Goal: Task Accomplishment & Management: Use online tool/utility

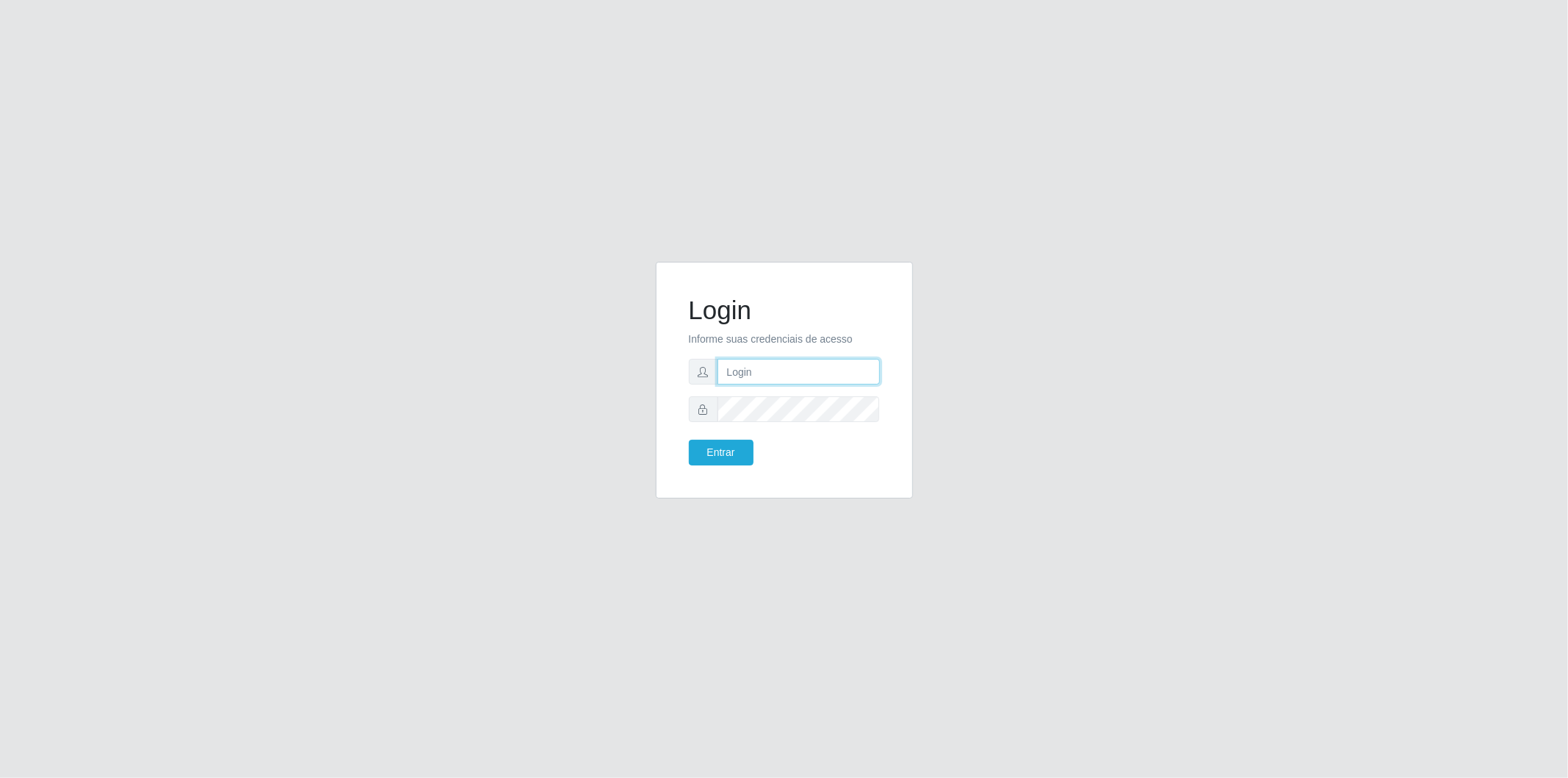
click at [842, 372] on input "text" at bounding box center [799, 371] width 162 height 26
type input "[EMAIL_ADDRESS][DOMAIN_NAME]"
click at [728, 445] on button "Entrar" at bounding box center [720, 452] width 64 height 26
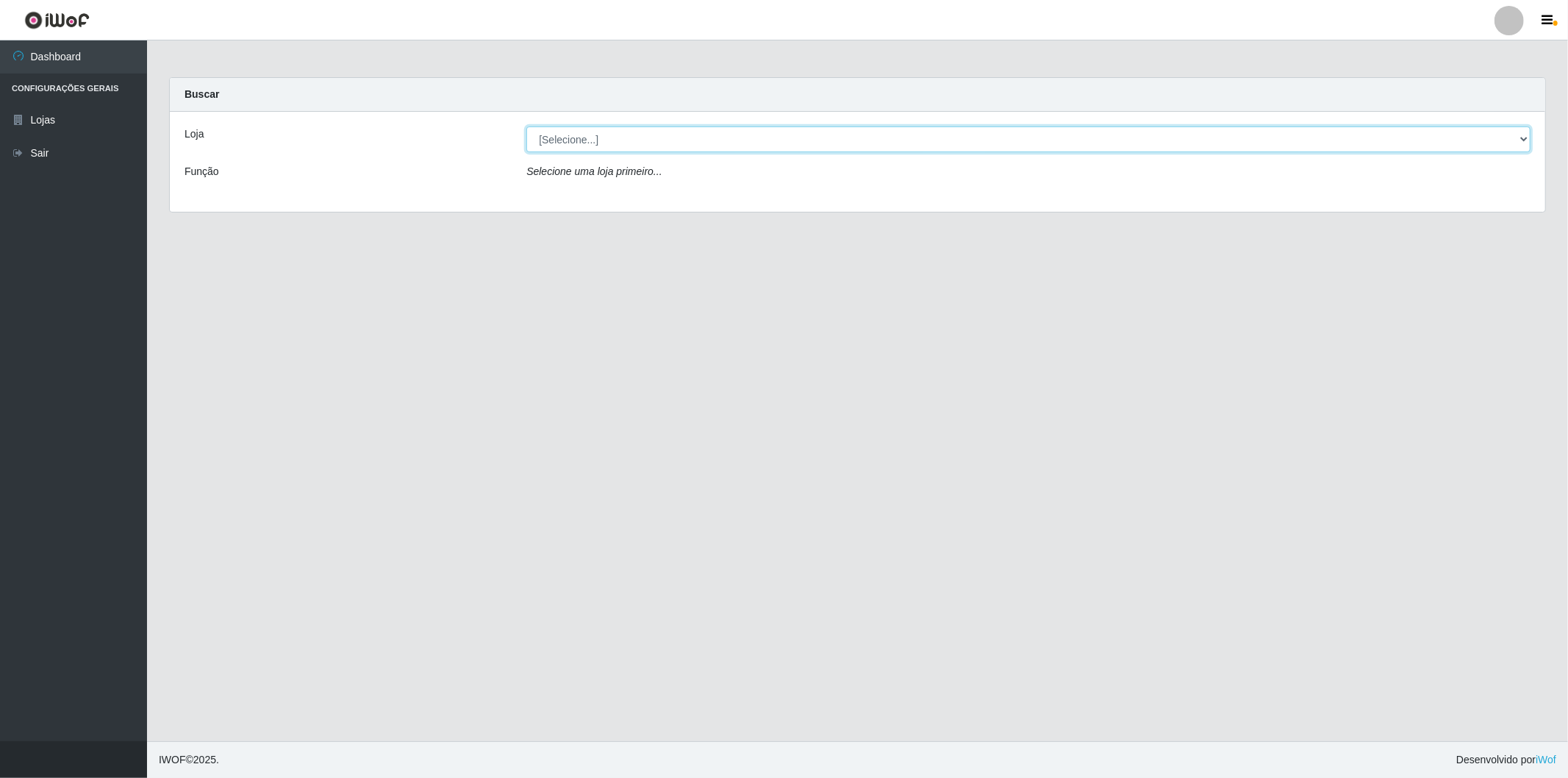
click at [679, 141] on select "[Selecione...] BomQueSó Agreste - Loja 2" at bounding box center [1029, 139] width 1005 height 26
select select "214"
click at [526, 126] on select "[Selecione...] BomQueSó Agreste - Loja 2" at bounding box center [1029, 139] width 1005 height 26
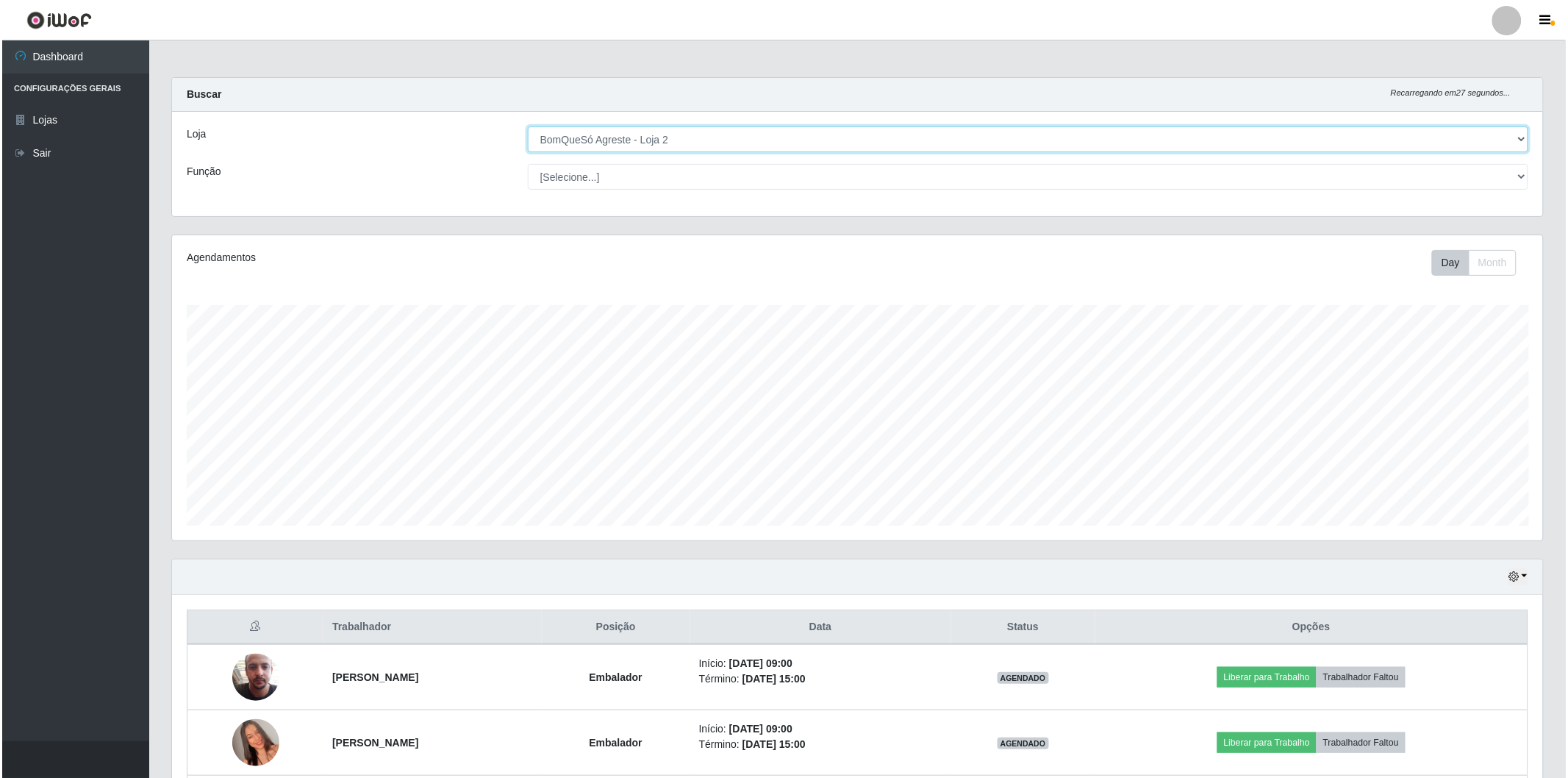
scroll to position [525, 0]
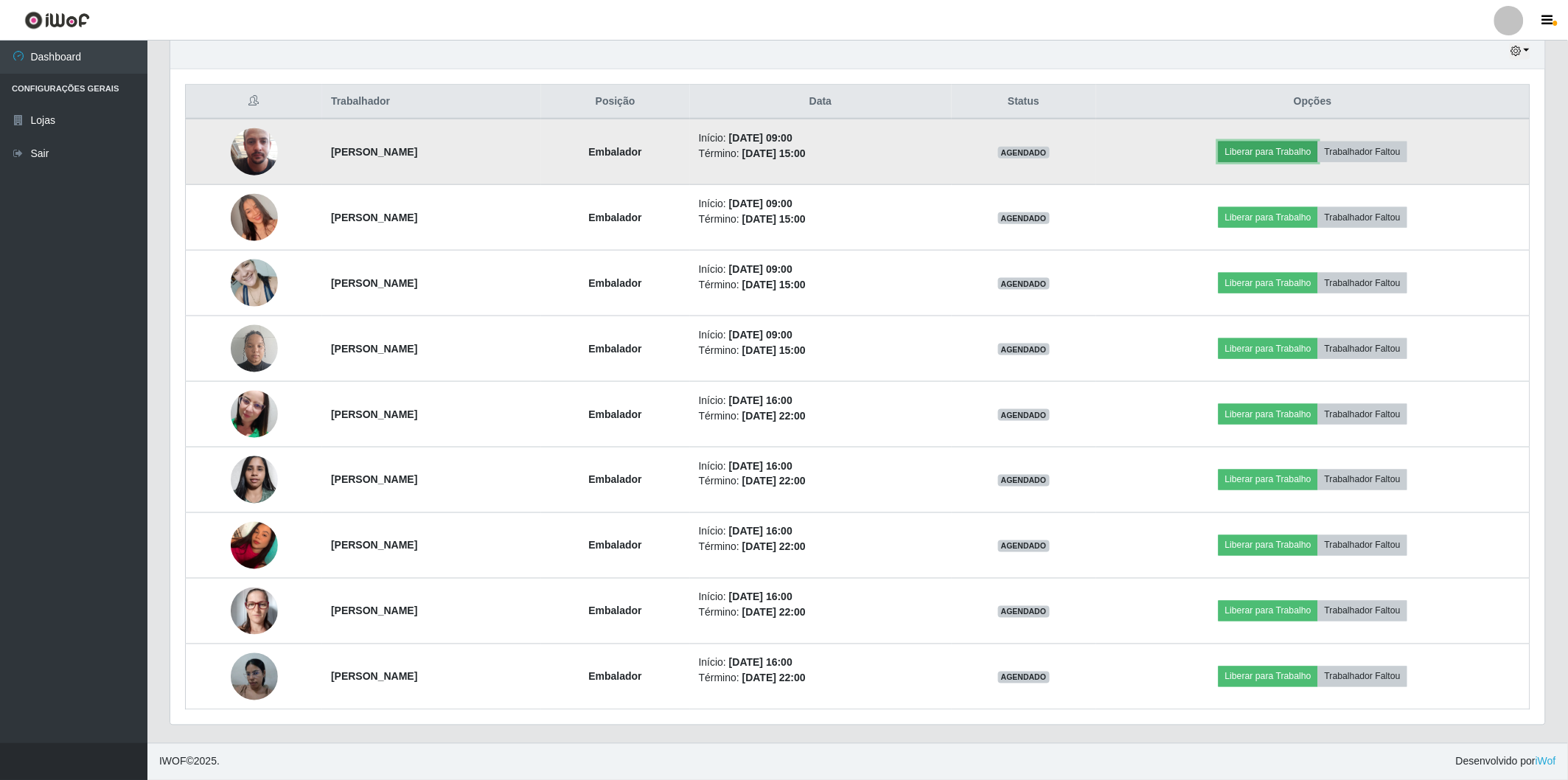
click at [1303, 152] on button "Liberar para Trabalho" at bounding box center [1268, 151] width 99 height 20
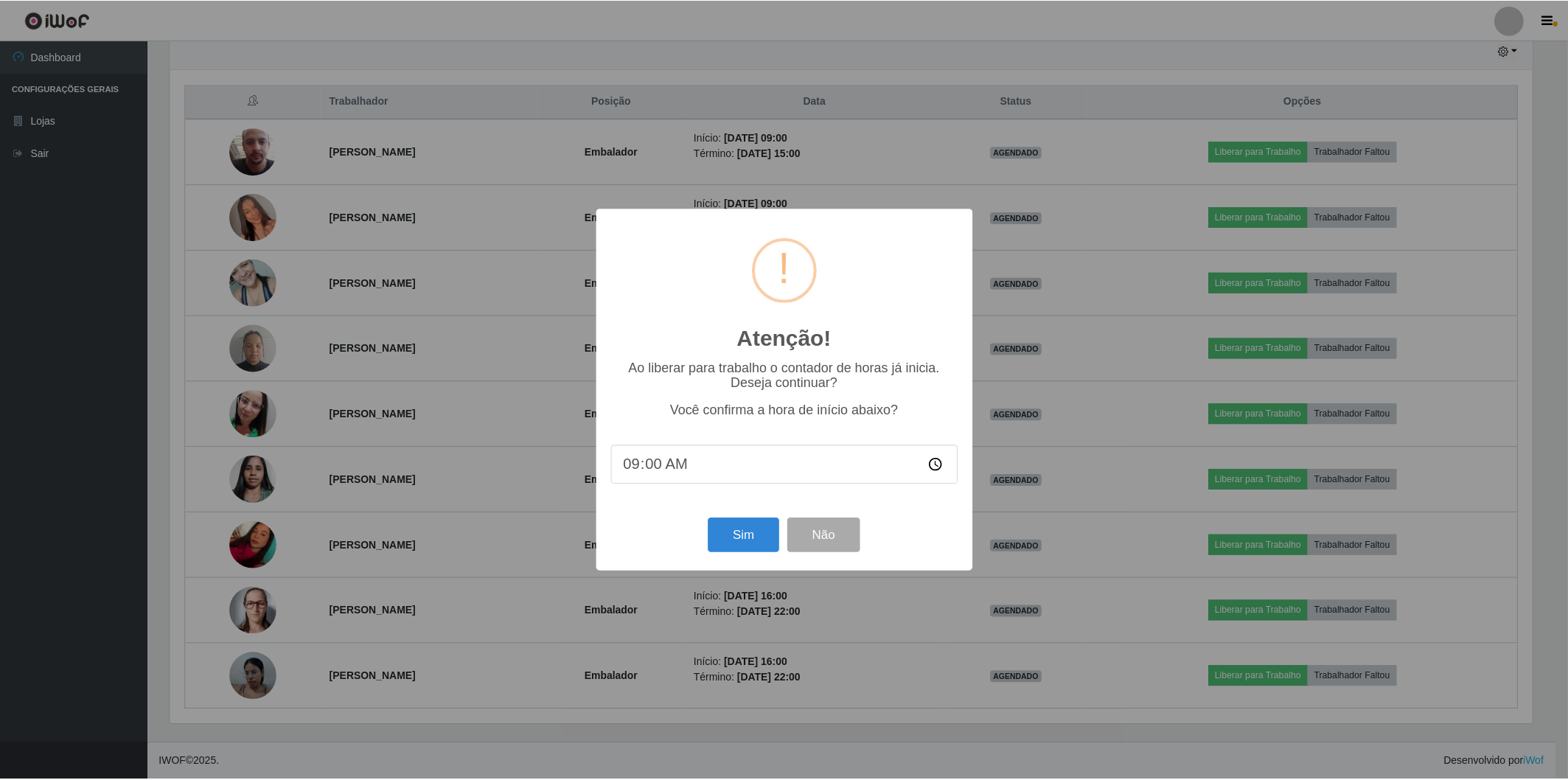
scroll to position [305, 1365]
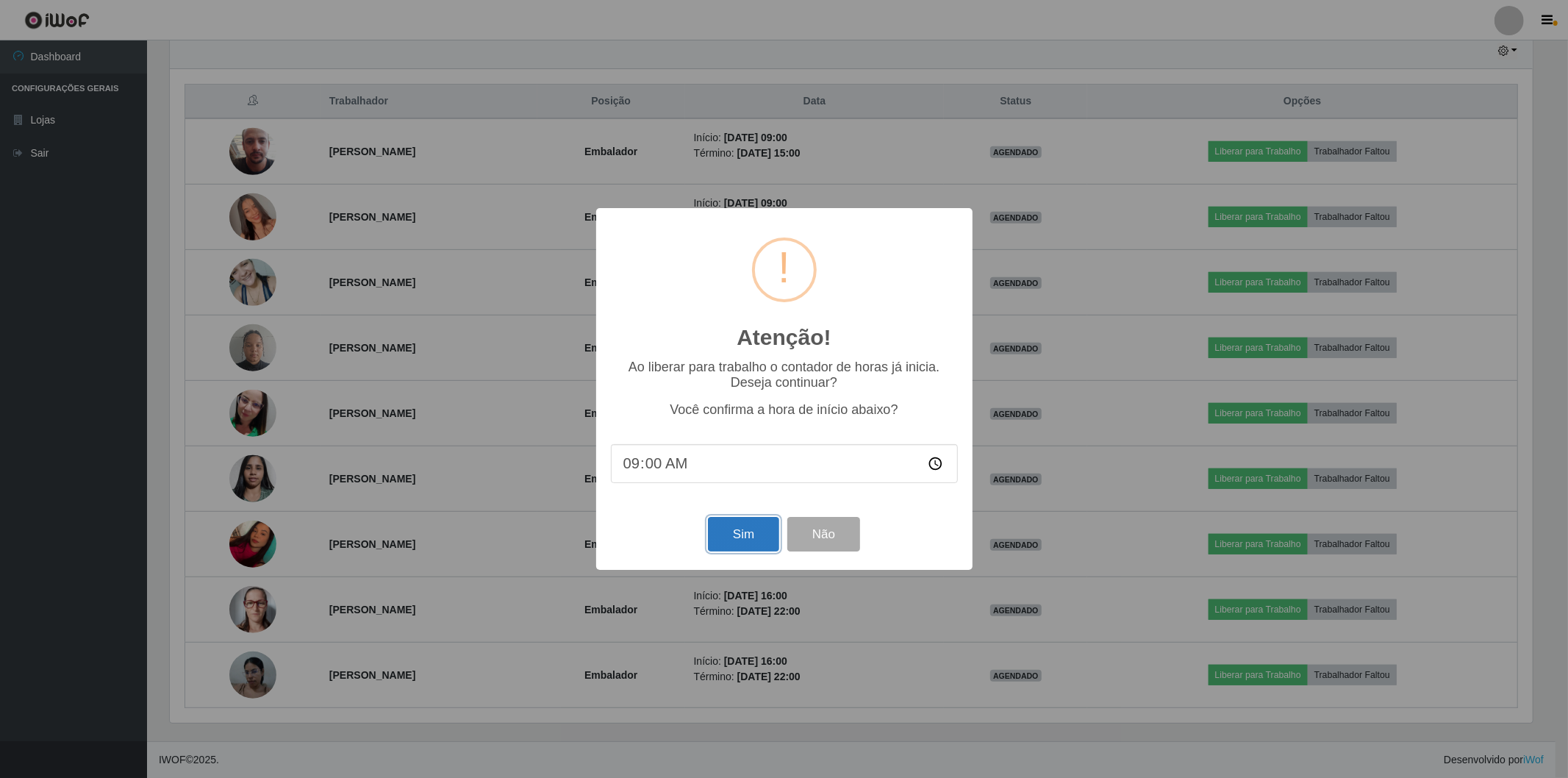
click at [728, 547] on button "Sim" at bounding box center [743, 534] width 72 height 34
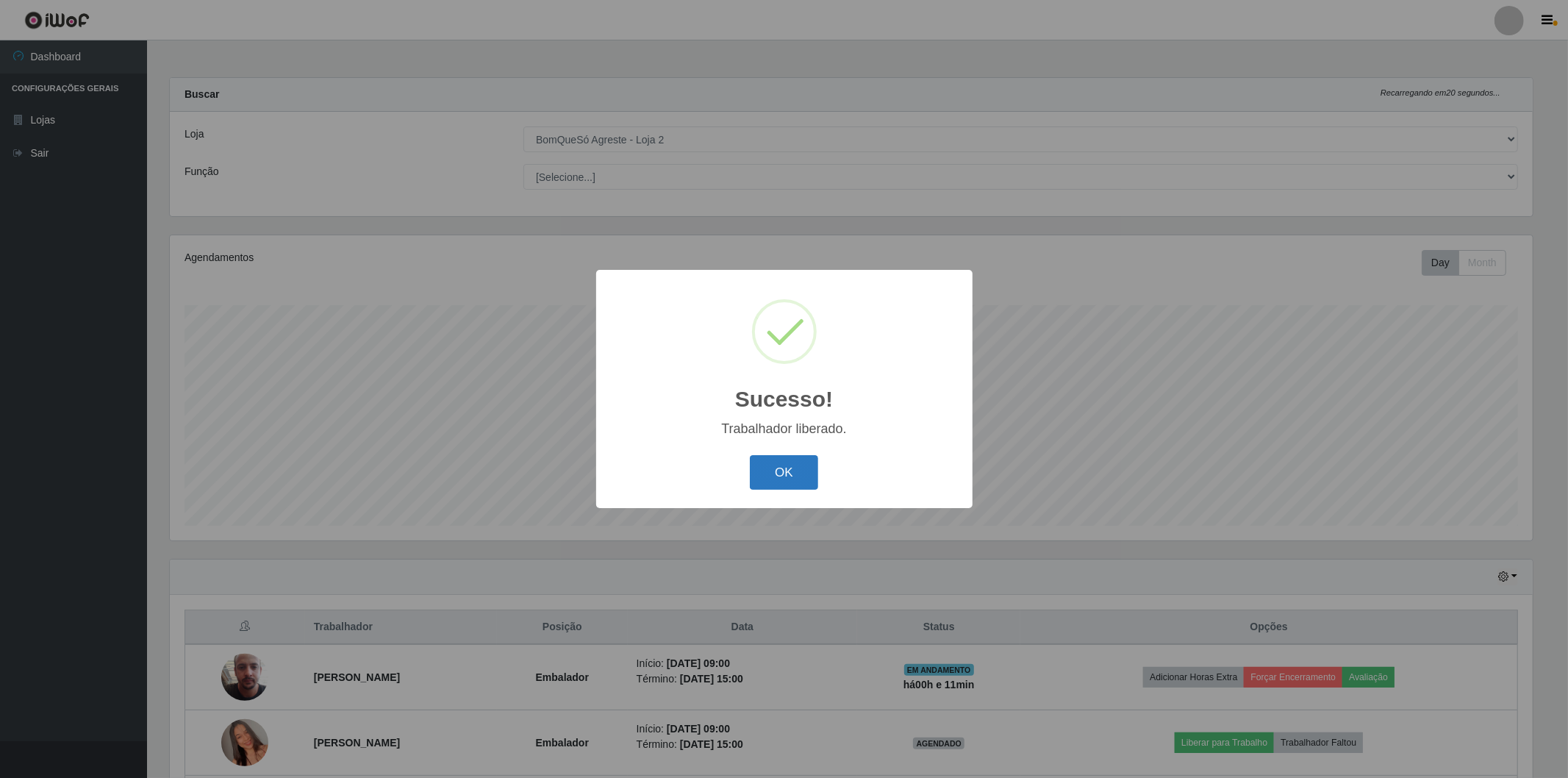
click at [777, 487] on button "OK" at bounding box center [784, 472] width 68 height 34
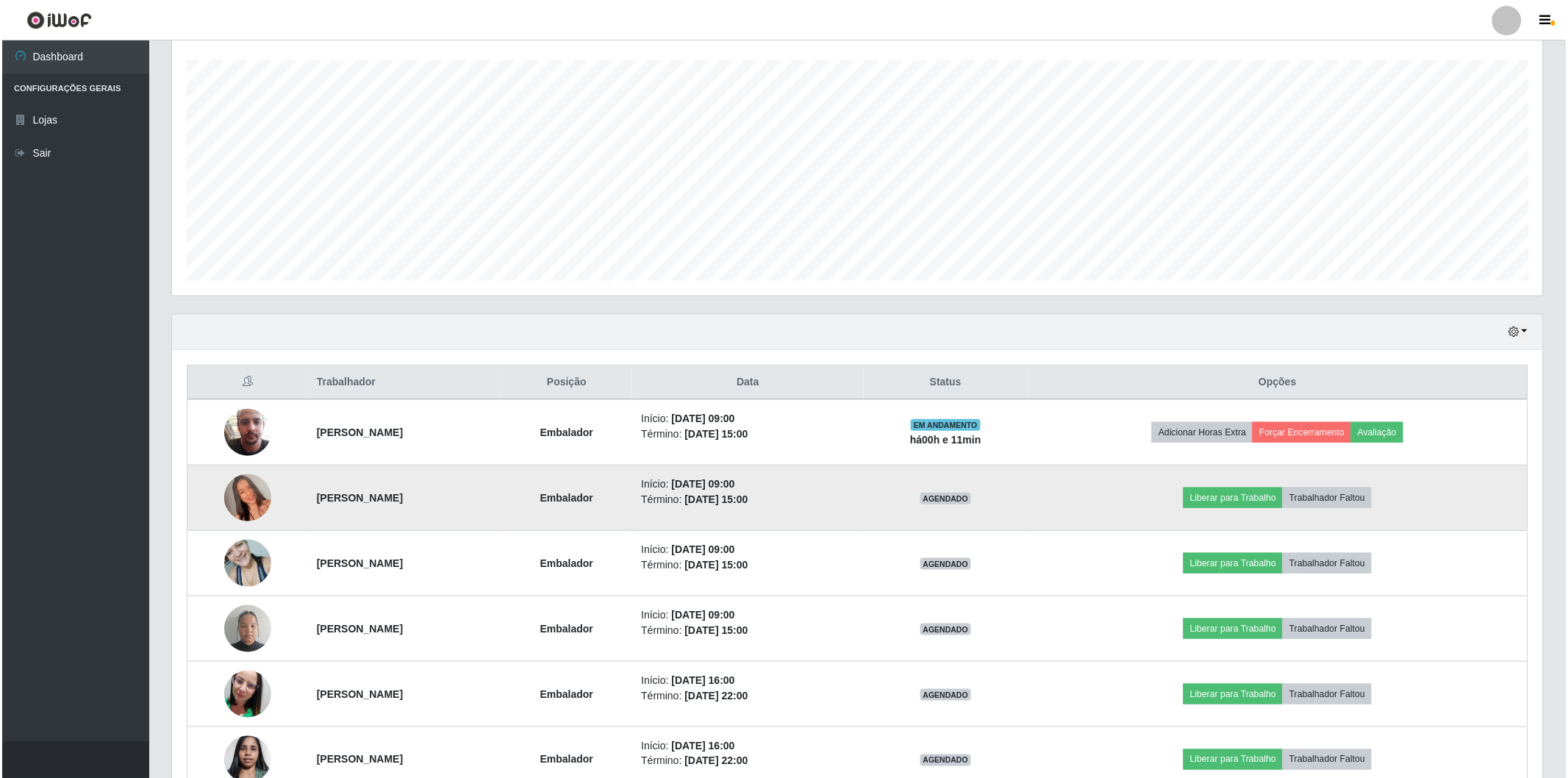
scroll to position [408, 0]
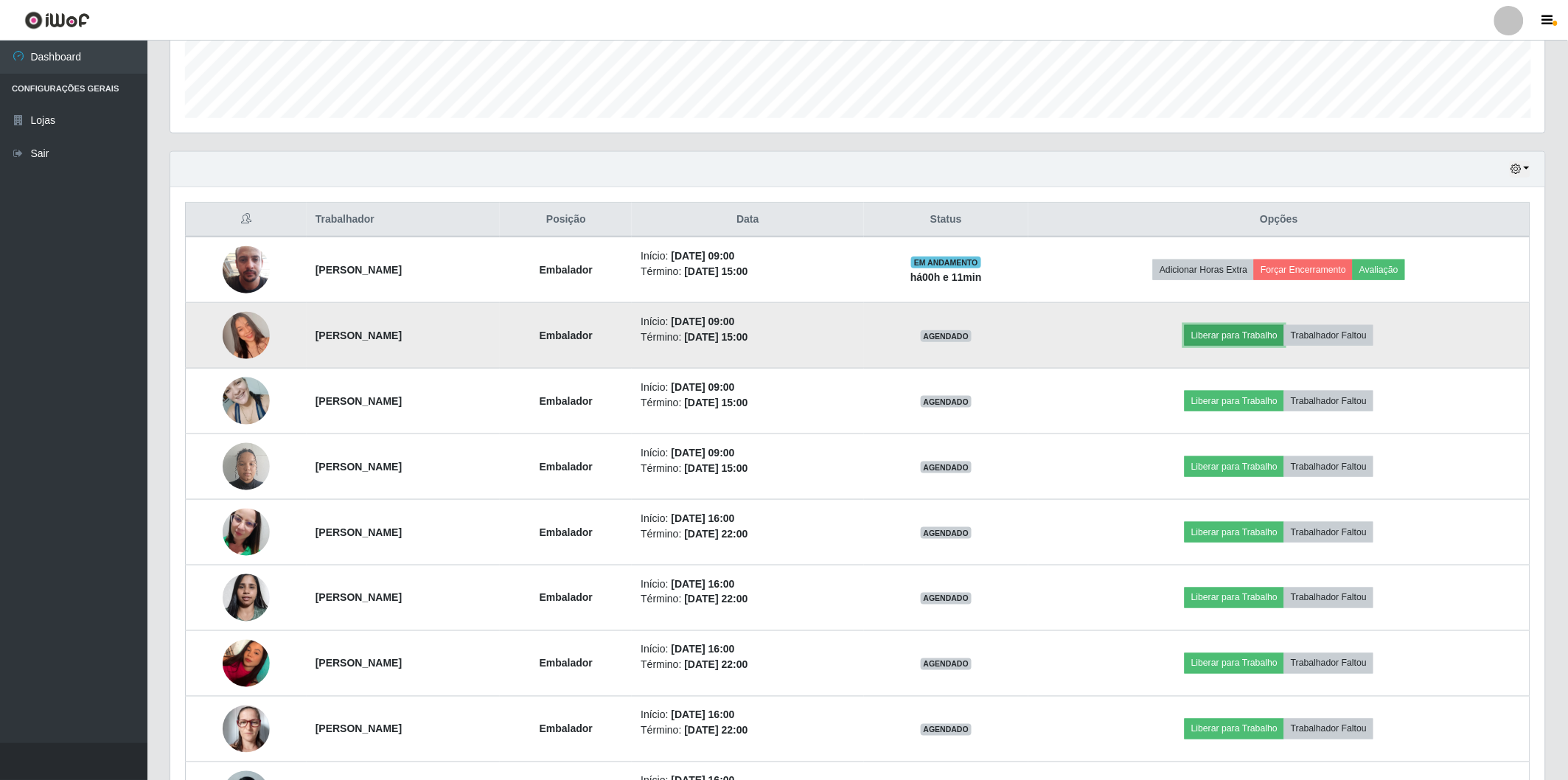
click at [1242, 337] on button "Liberar para Trabalho" at bounding box center [1234, 335] width 99 height 20
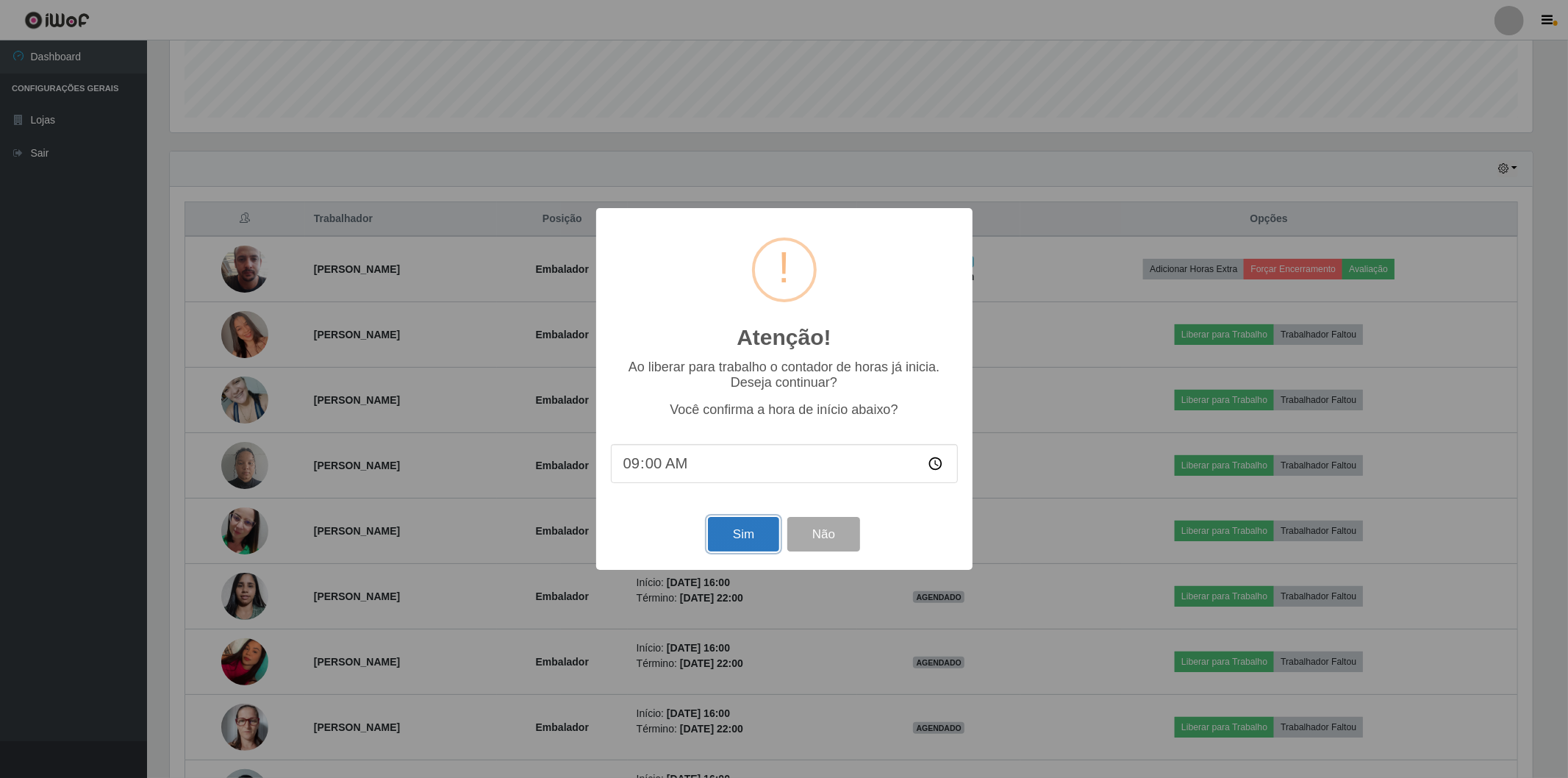
click at [749, 534] on button "Sim" at bounding box center [743, 534] width 72 height 34
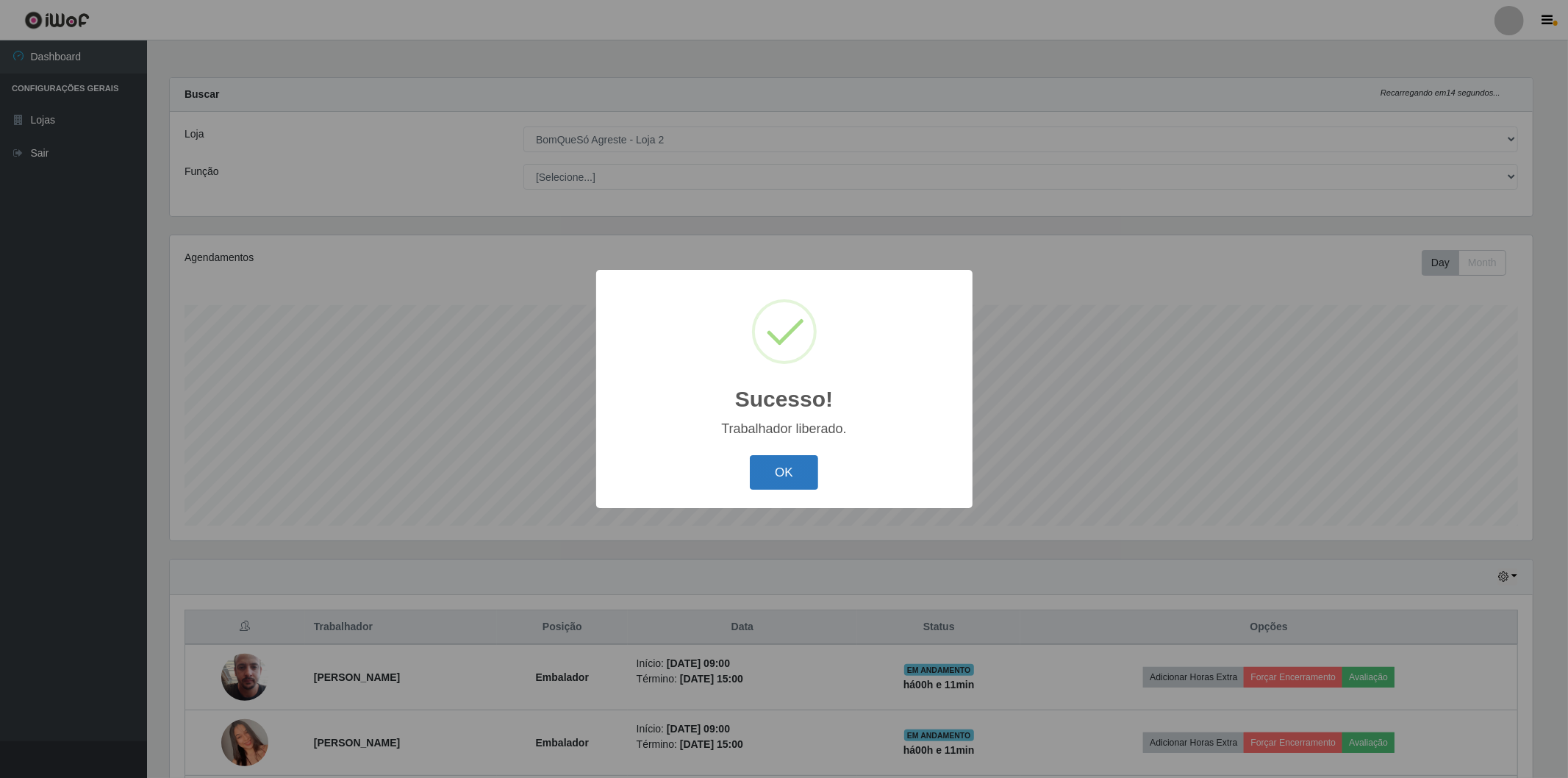
click at [777, 479] on button "OK" at bounding box center [784, 472] width 68 height 34
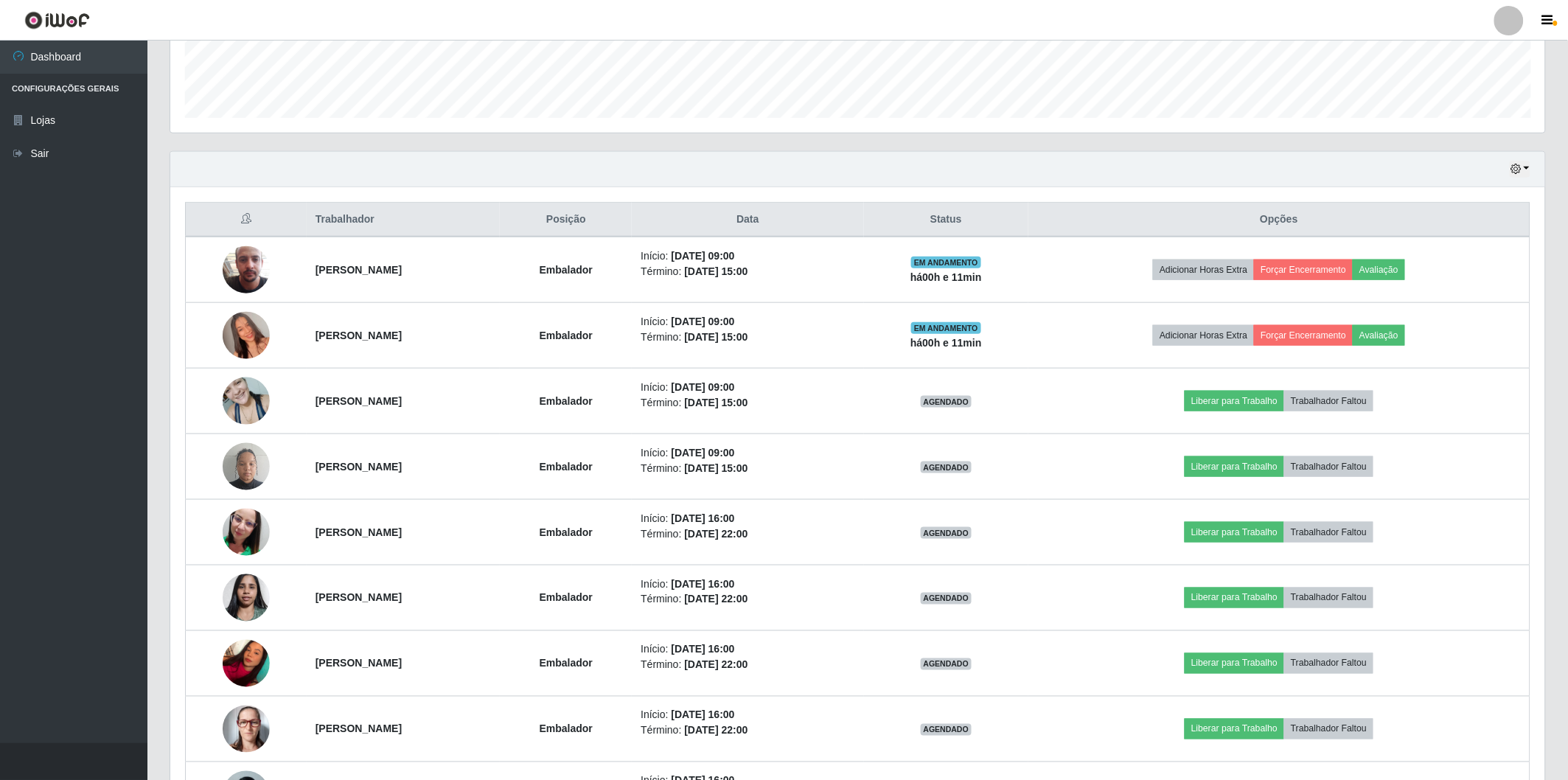
scroll to position [491, 0]
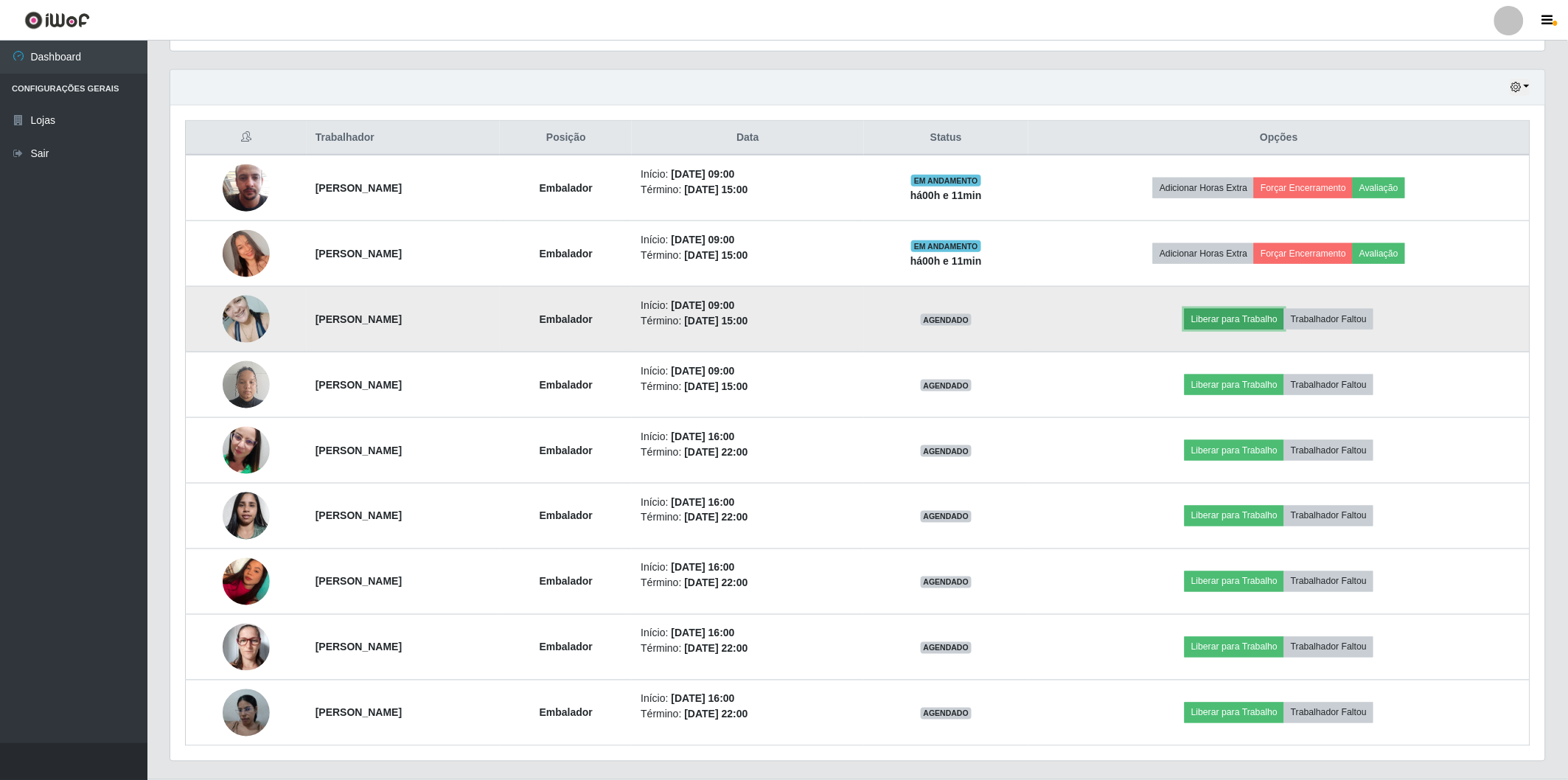
click at [1231, 323] on button "Liberar para Trabalho" at bounding box center [1234, 319] width 99 height 20
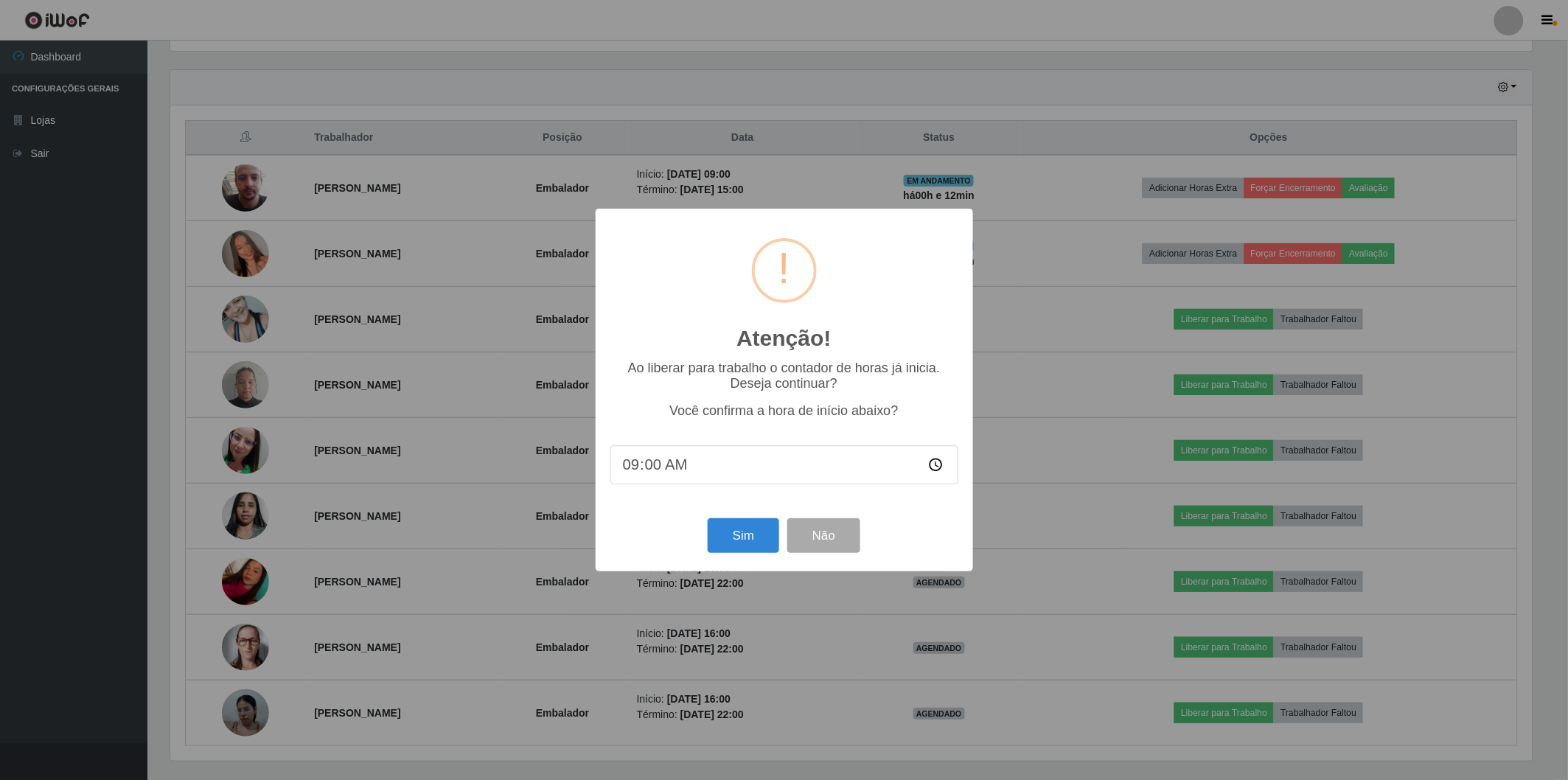
scroll to position [305, 1365]
click at [767, 527] on button "Sim" at bounding box center [745, 536] width 72 height 35
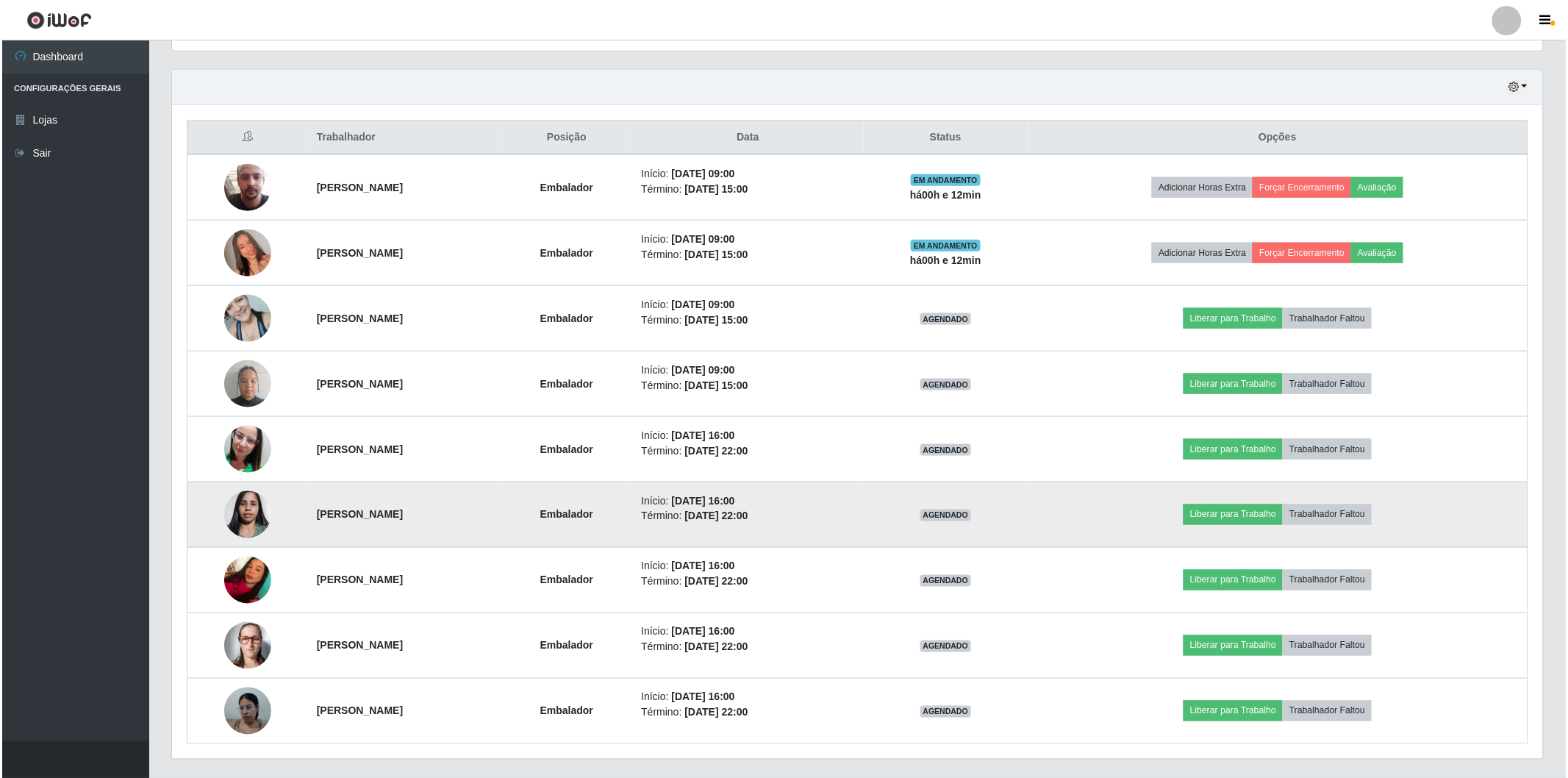
scroll to position [0, 0]
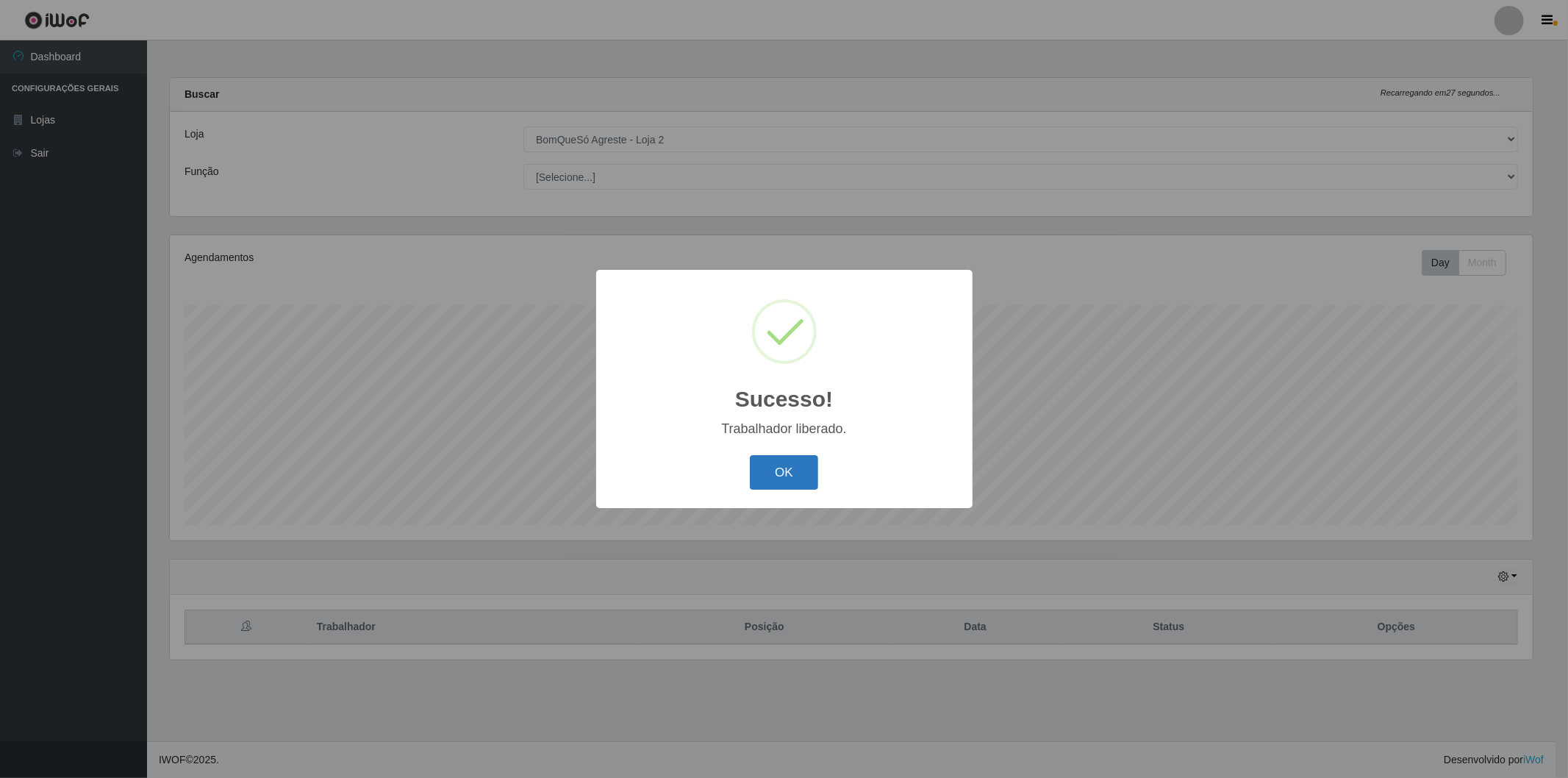
click at [797, 477] on button "OK" at bounding box center [784, 472] width 68 height 34
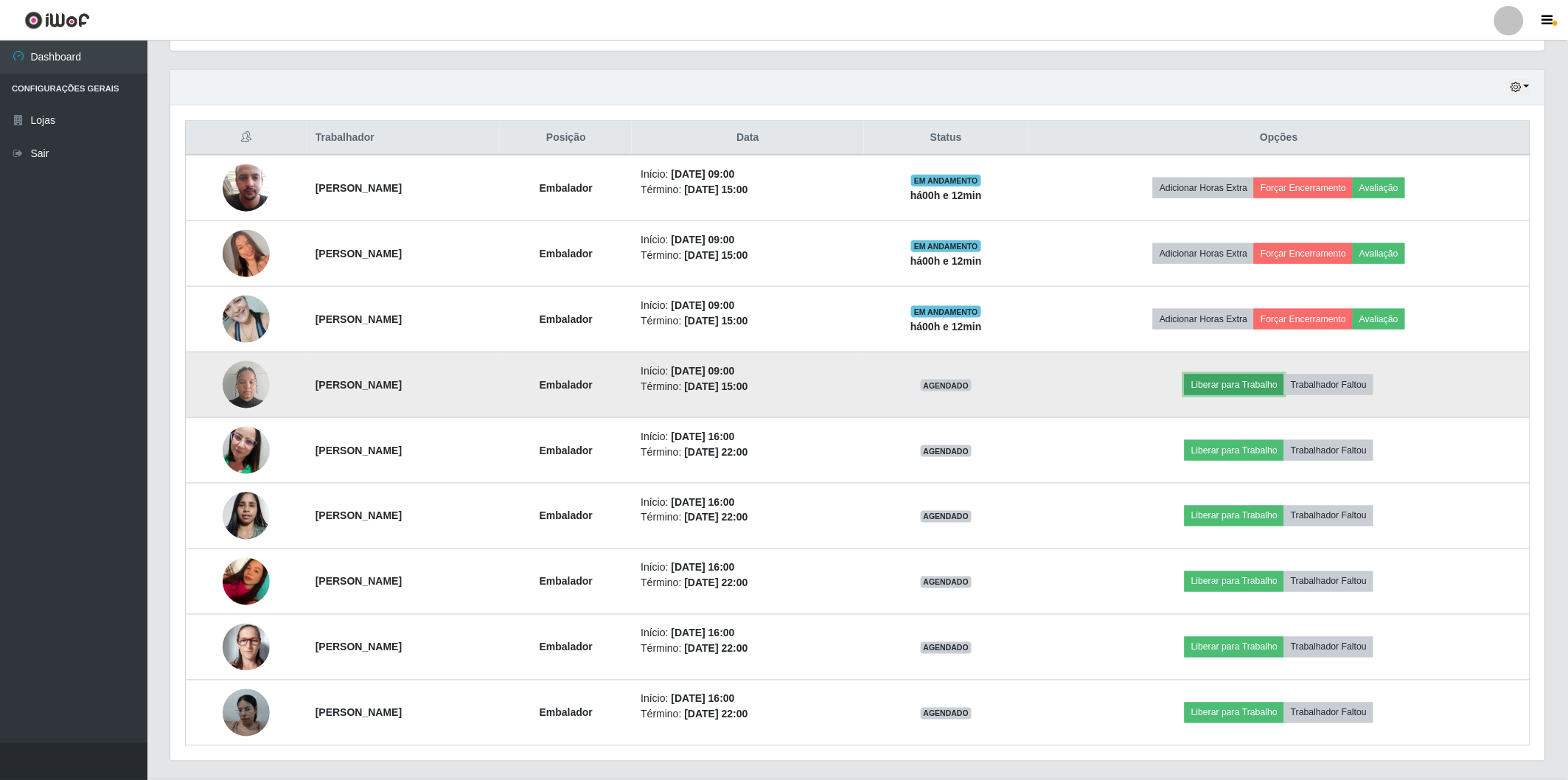
click at [1257, 382] on button "Liberar para Trabalho" at bounding box center [1234, 384] width 99 height 20
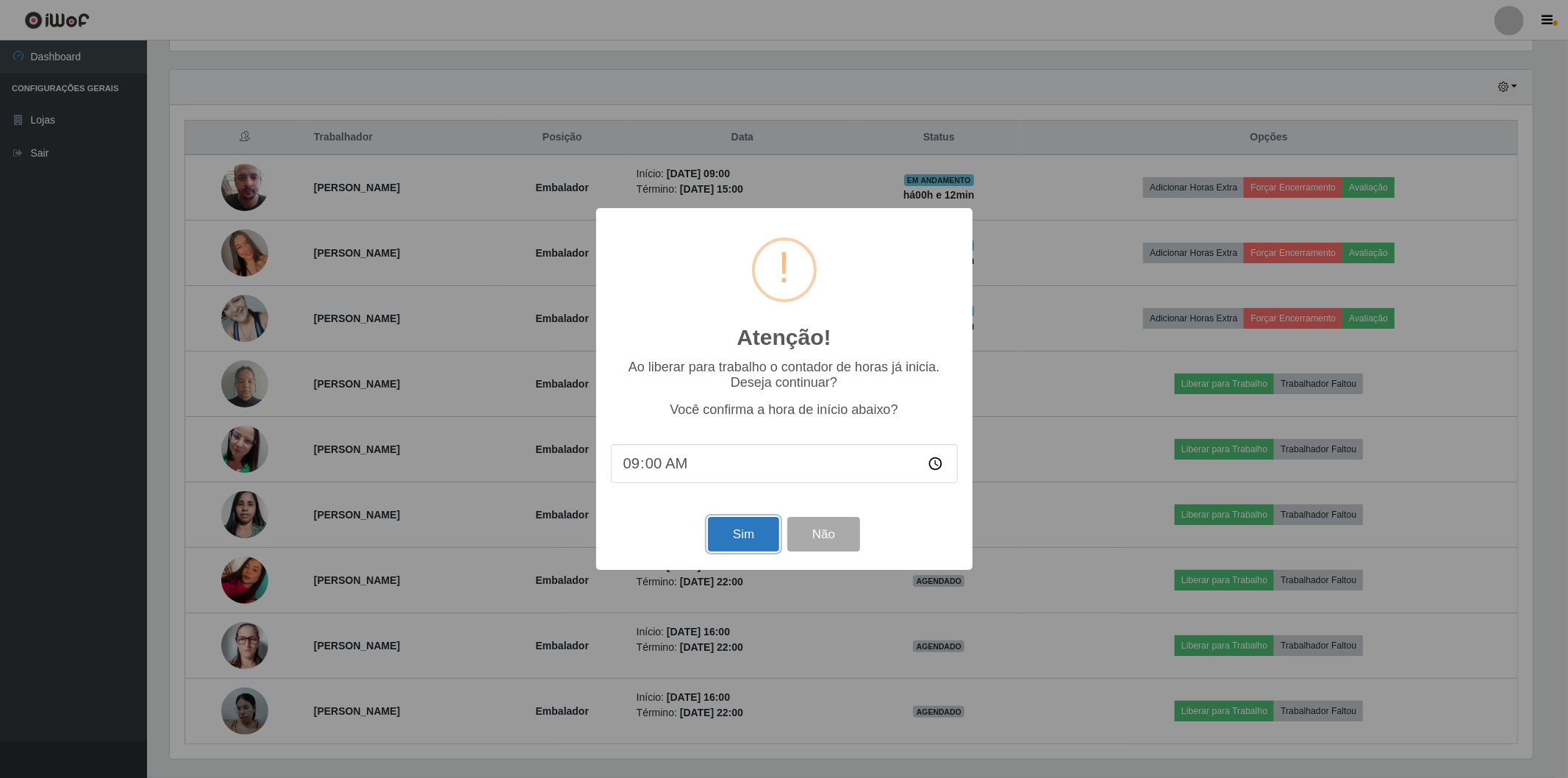
click at [738, 532] on button "Sim" at bounding box center [743, 534] width 72 height 34
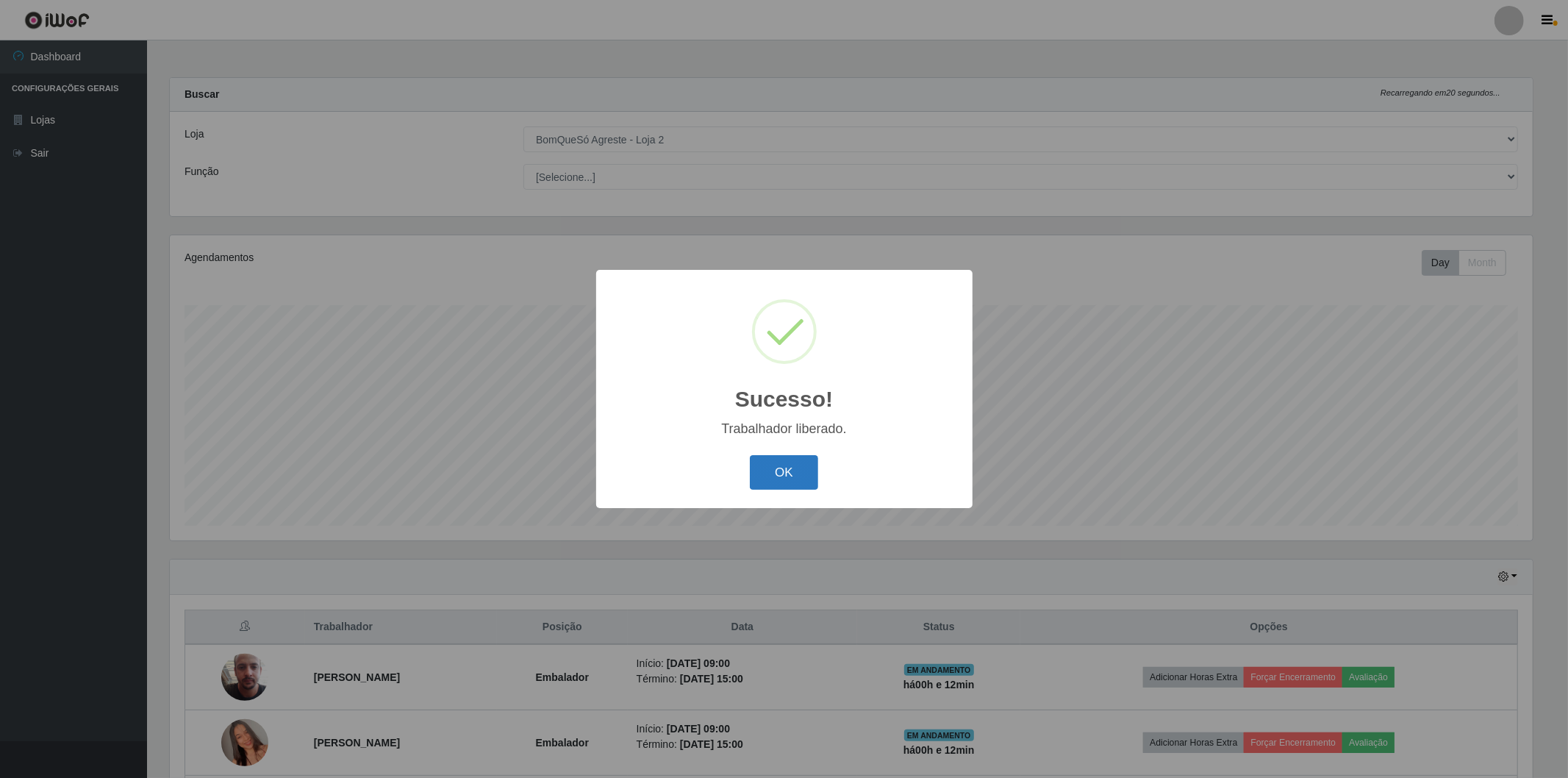
click at [807, 469] on button "OK" at bounding box center [784, 472] width 68 height 34
